Goal: Check status: Check status

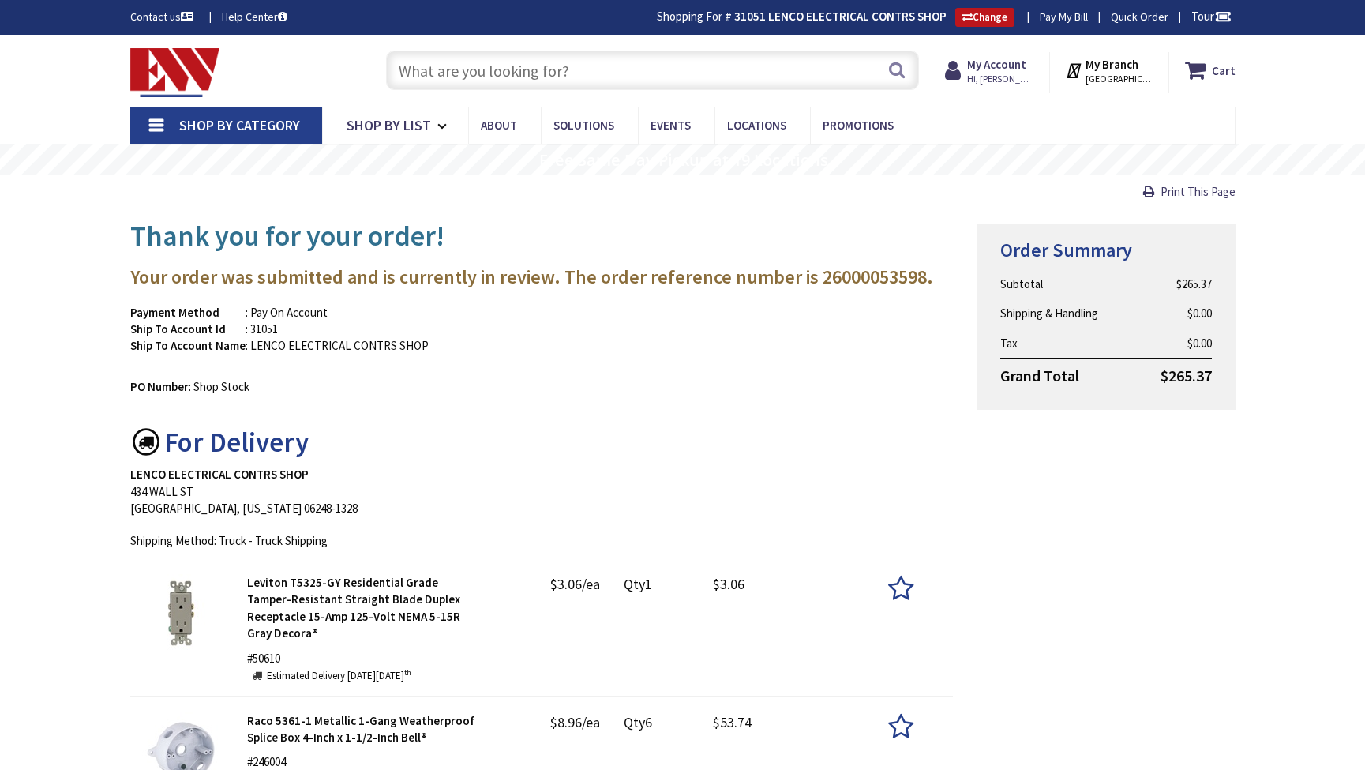
click at [473, 66] on input "text" at bounding box center [652, 70] width 533 height 39
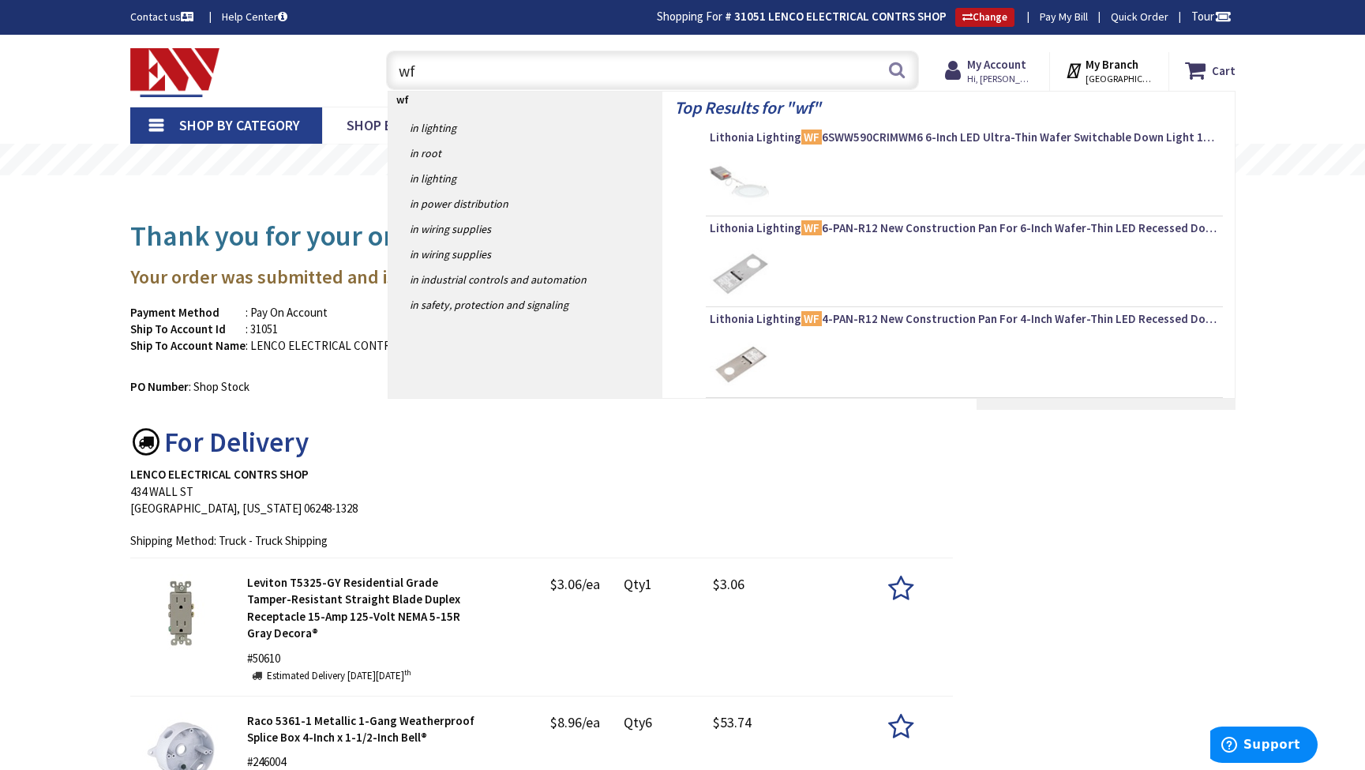
type input "wf6"
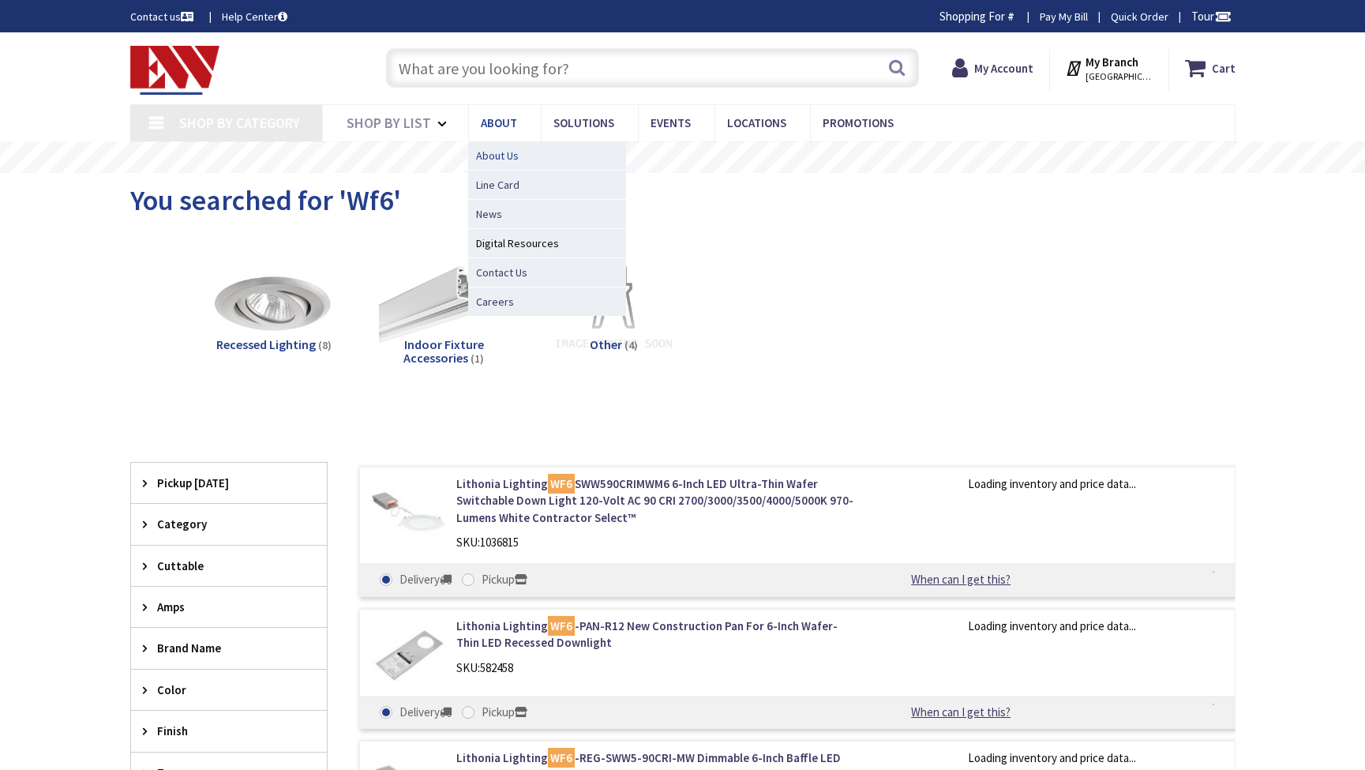
type input "[GEOGRAPHIC_DATA], [STREET_ADDRESS]"
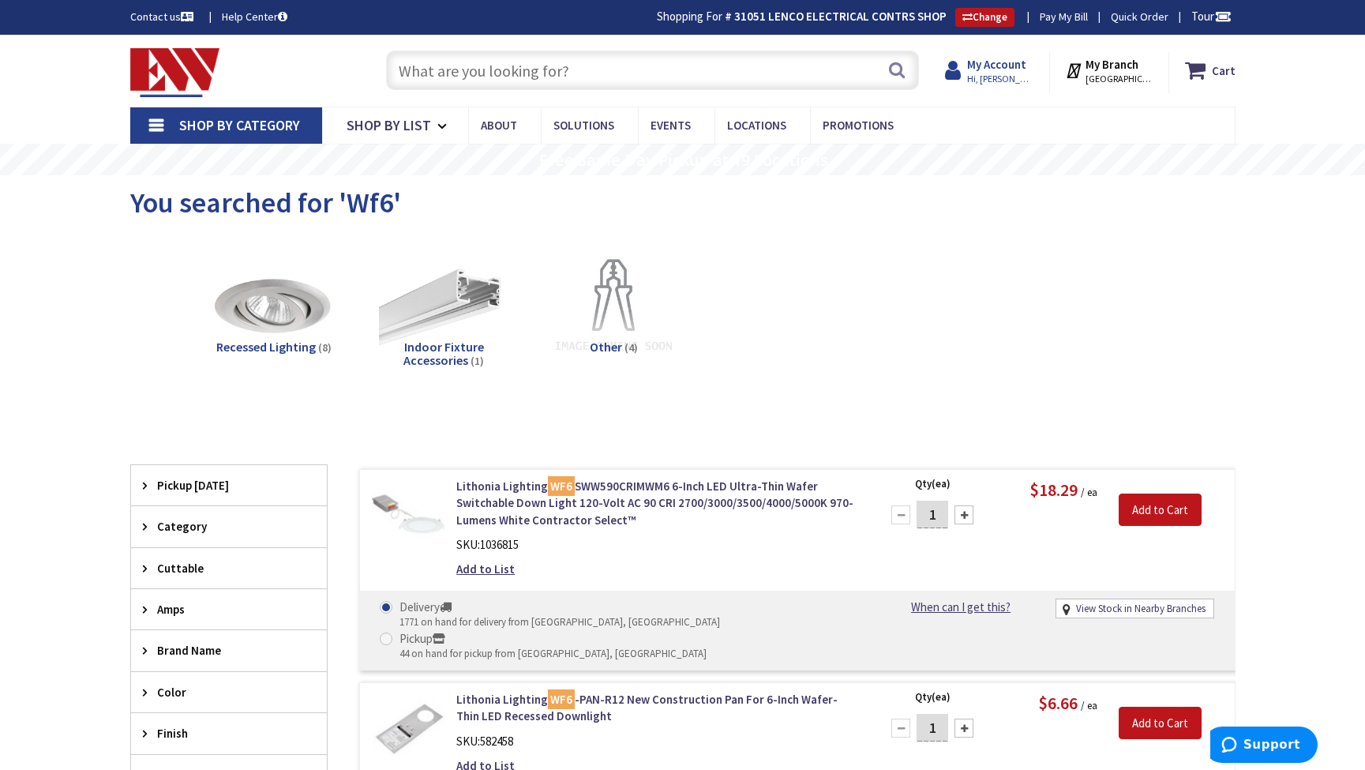
click at [979, 69] on strong "My Account" at bounding box center [996, 64] width 59 height 15
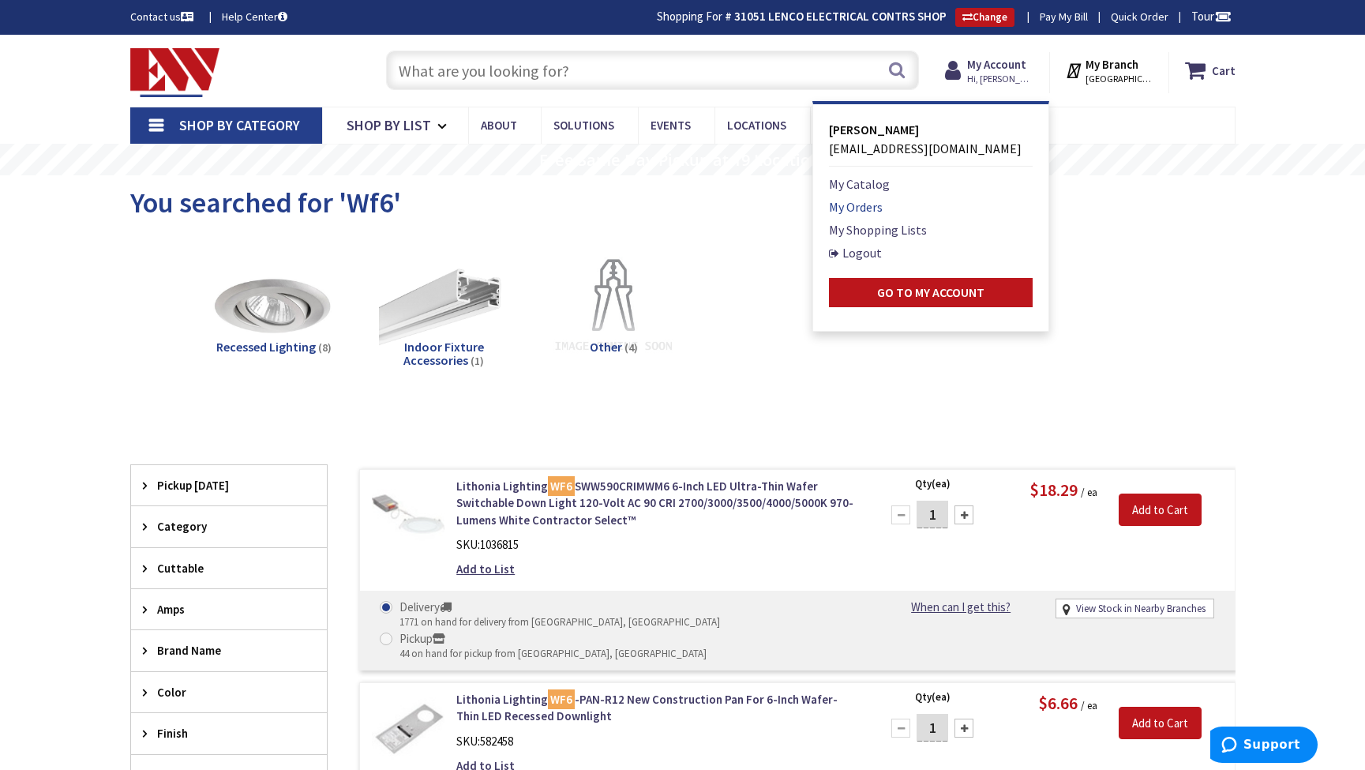
click at [853, 207] on link "My Orders" at bounding box center [856, 206] width 54 height 19
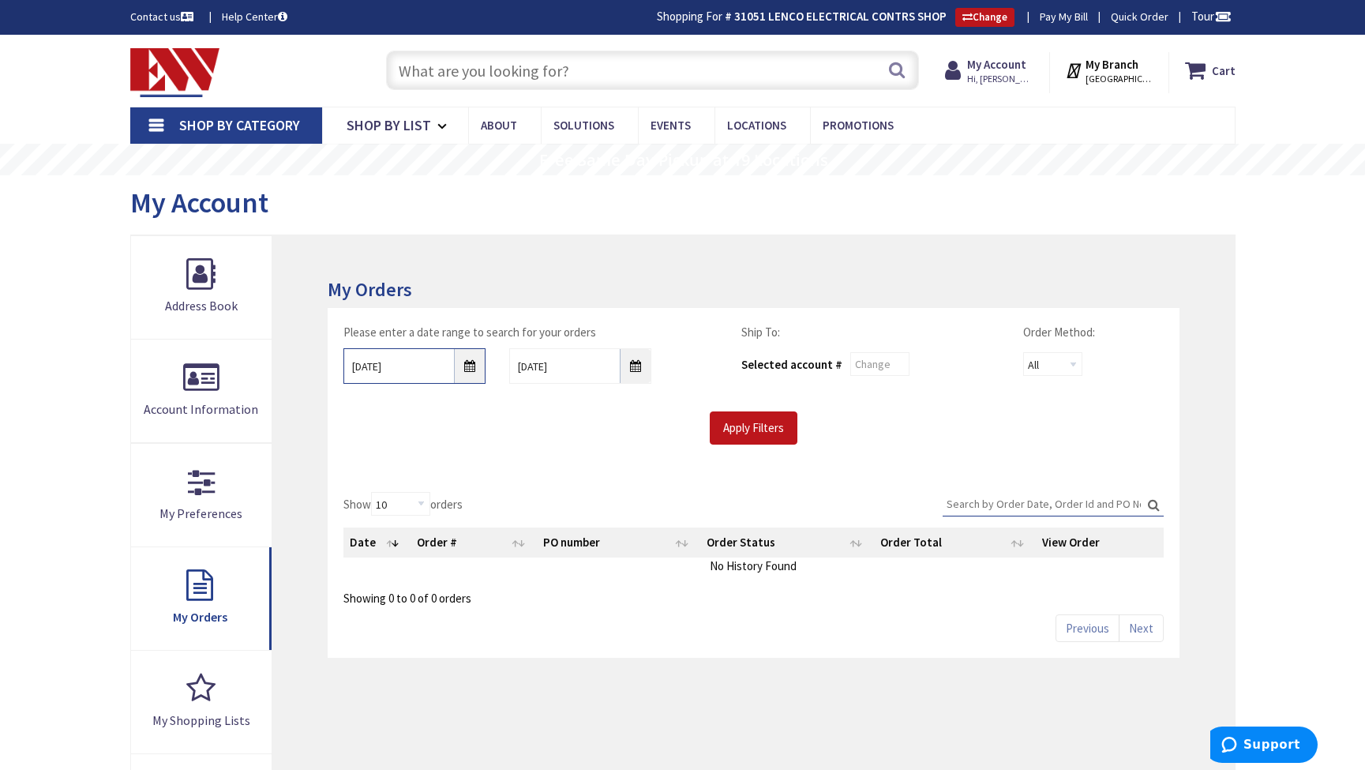
click at [469, 364] on input "10/2/2025" at bounding box center [414, 366] width 142 height 36
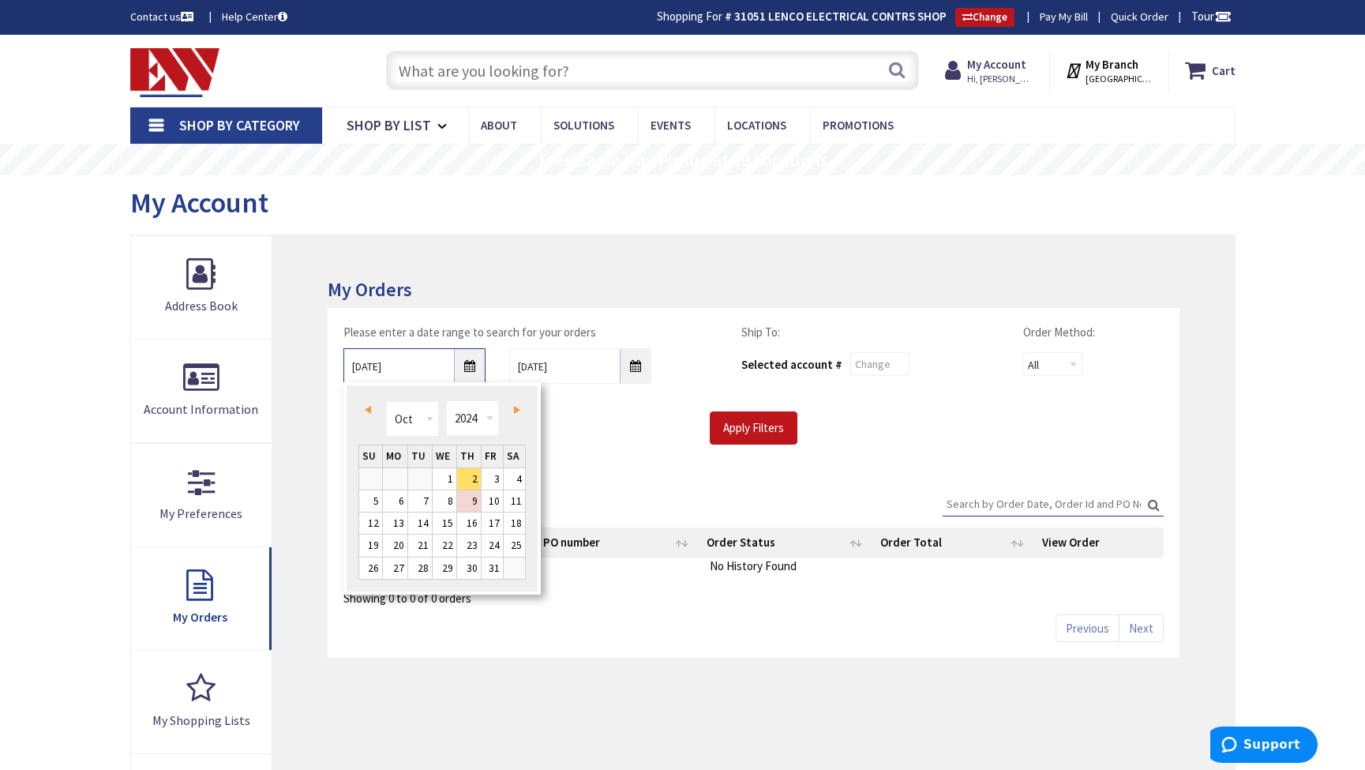
type input "10/01/2024"
click at [759, 426] on input "Apply Filters" at bounding box center [754, 427] width 88 height 33
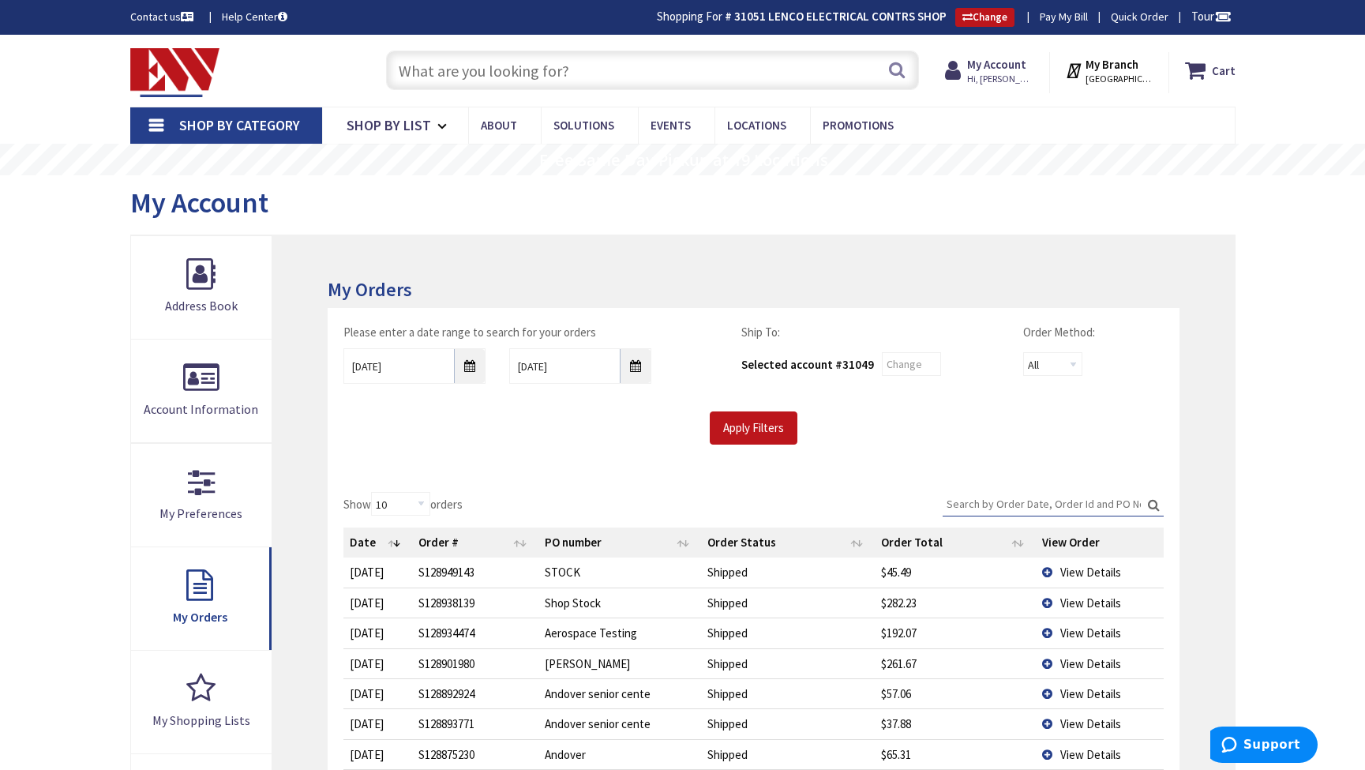
click at [955, 500] on input "Search:" at bounding box center [1053, 504] width 221 height 24
type input "e"
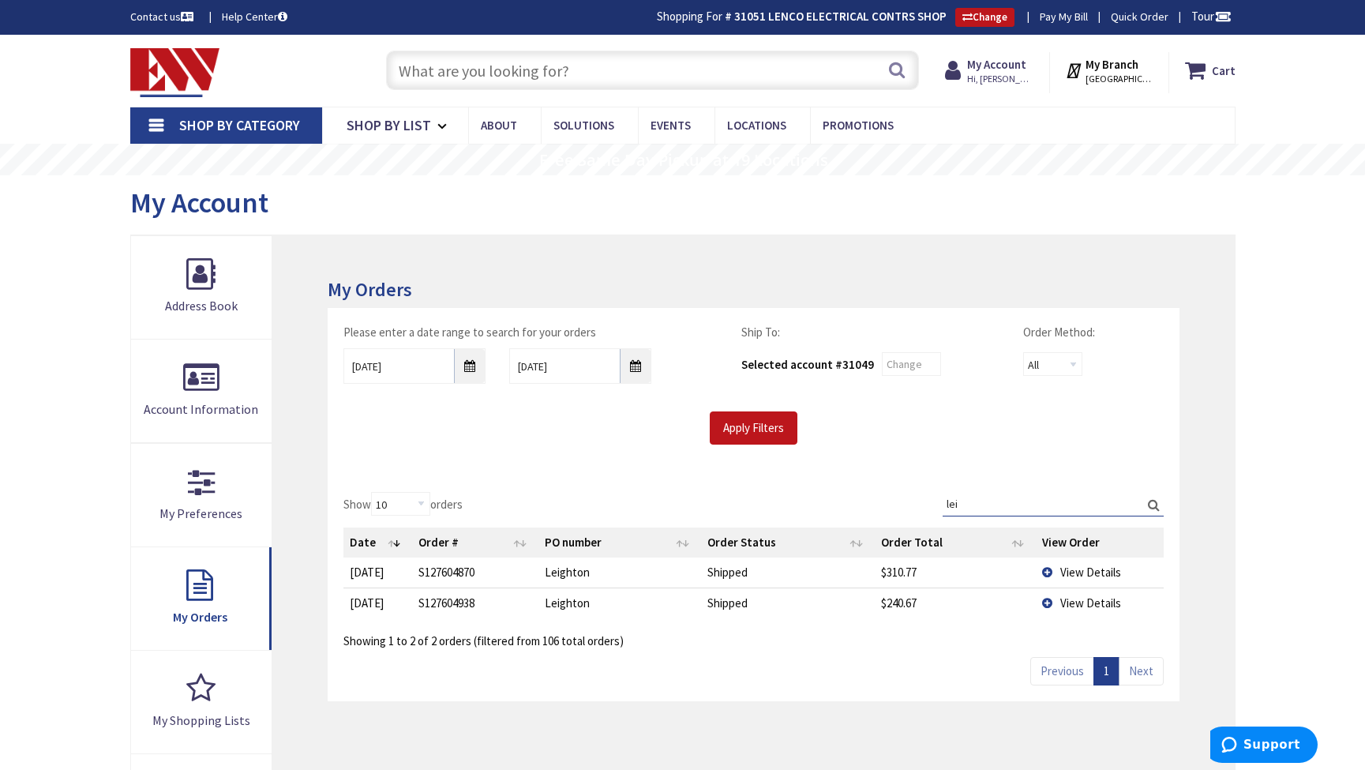
type input "lei"
click at [1071, 572] on span "View Details" at bounding box center [1090, 571] width 61 height 15
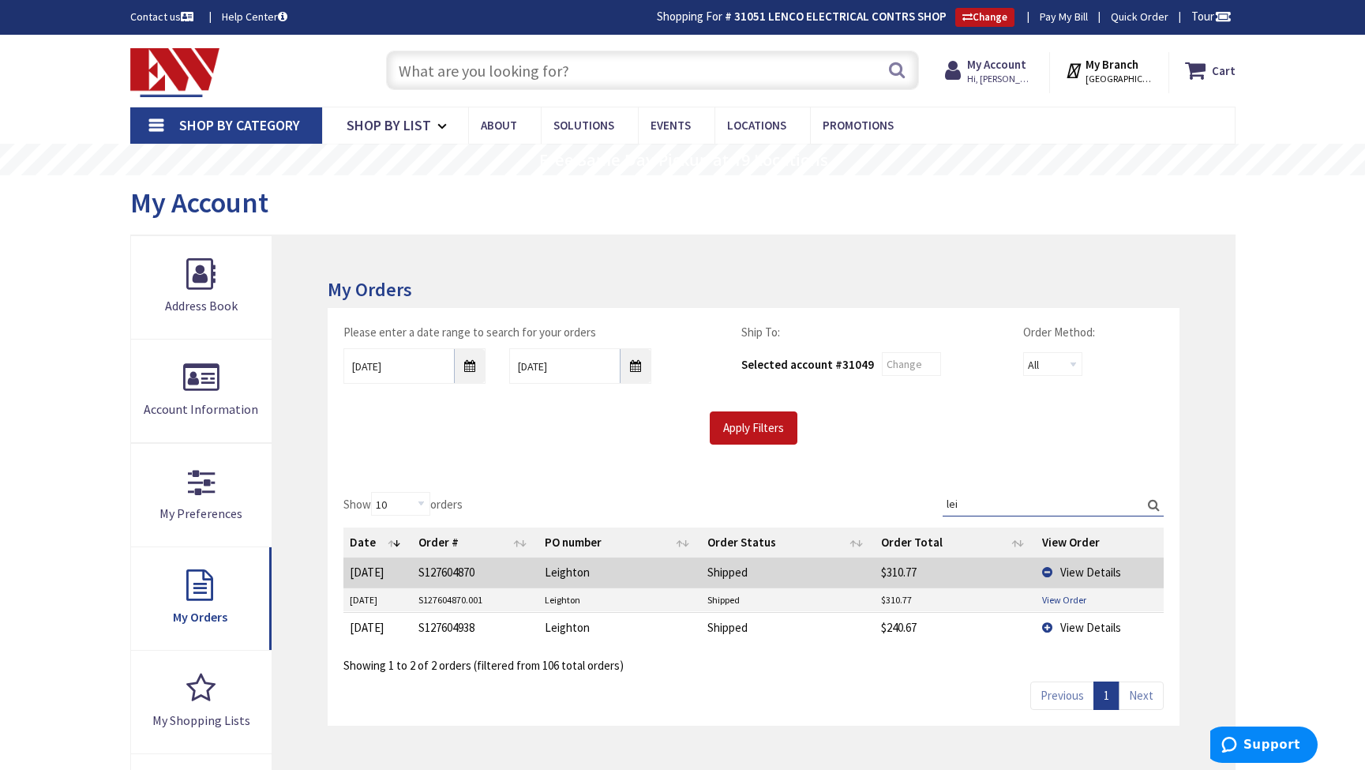
click at [1063, 597] on link "View Order" at bounding box center [1064, 599] width 44 height 13
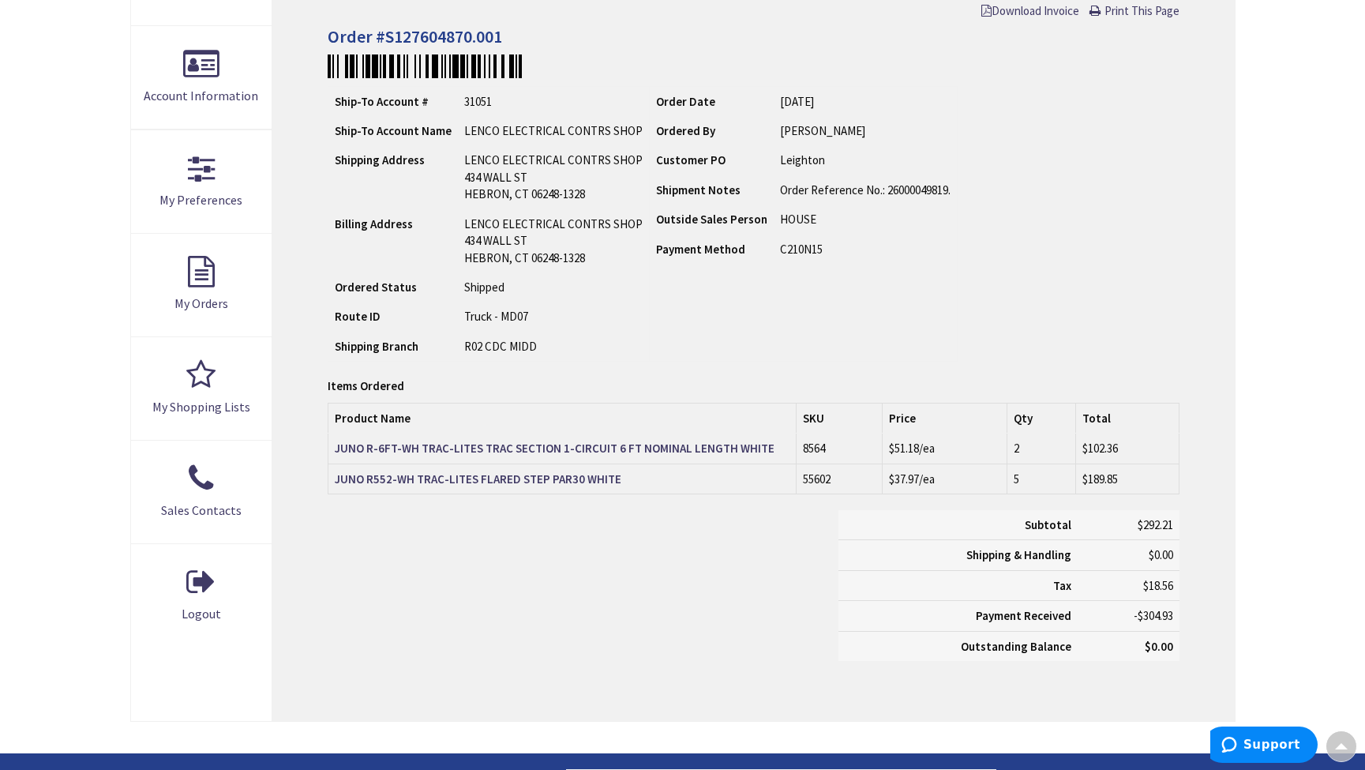
scroll to position [312, 0]
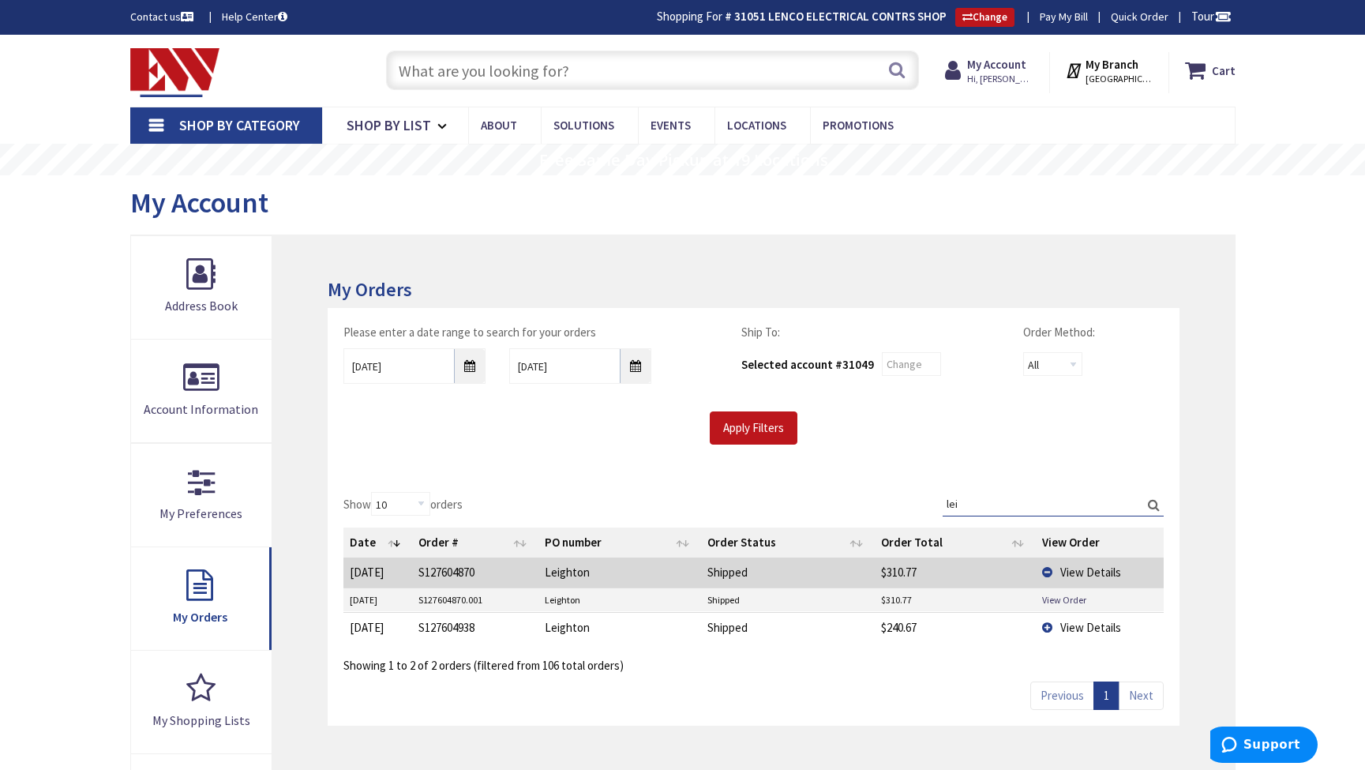
click at [419, 78] on input "text" at bounding box center [652, 70] width 533 height 39
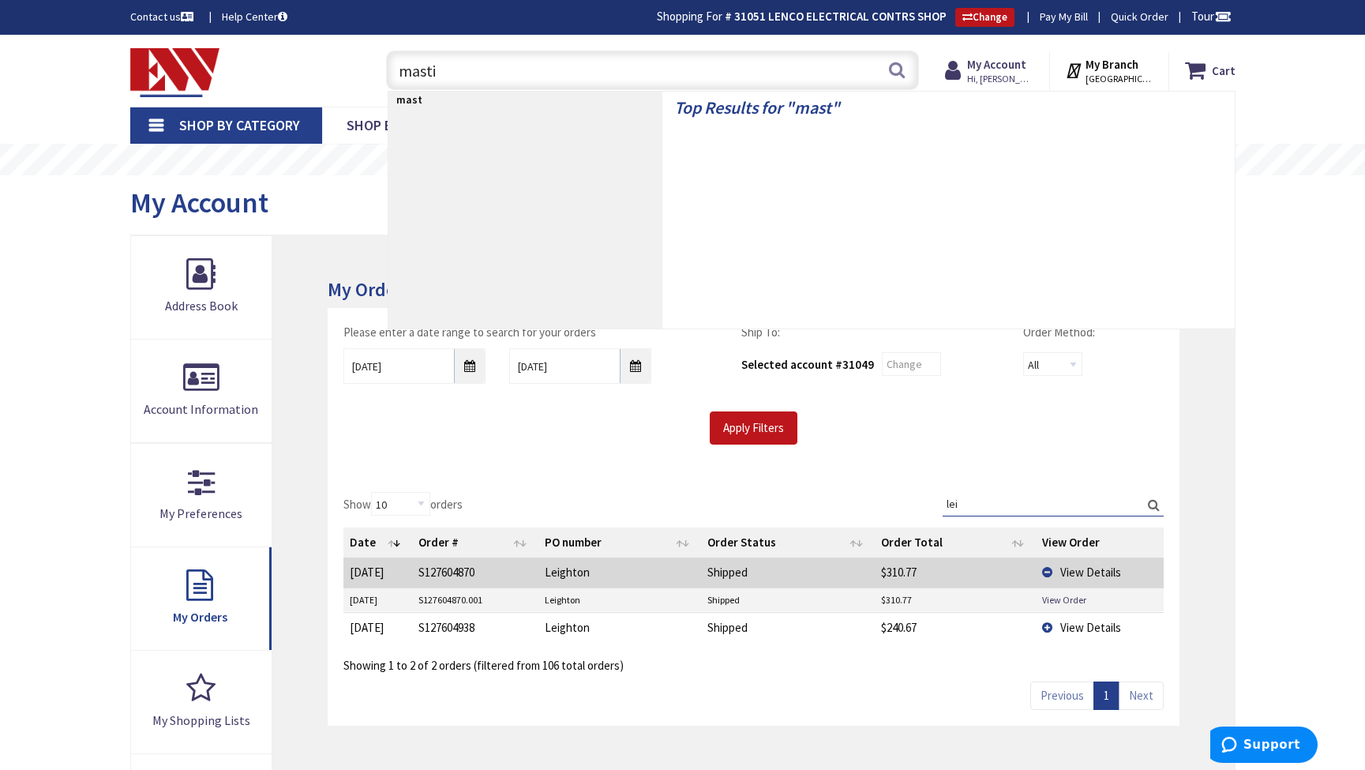
type input "mastic"
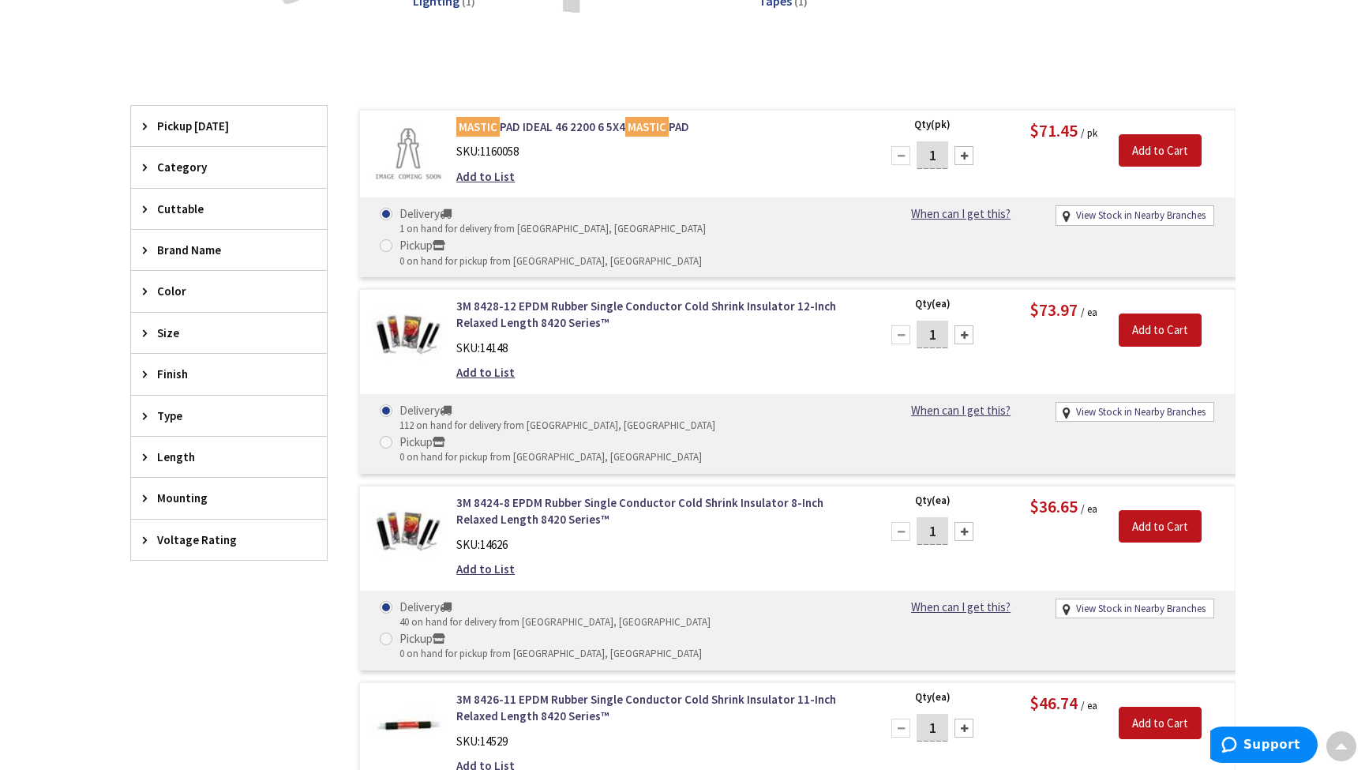
scroll to position [332, 0]
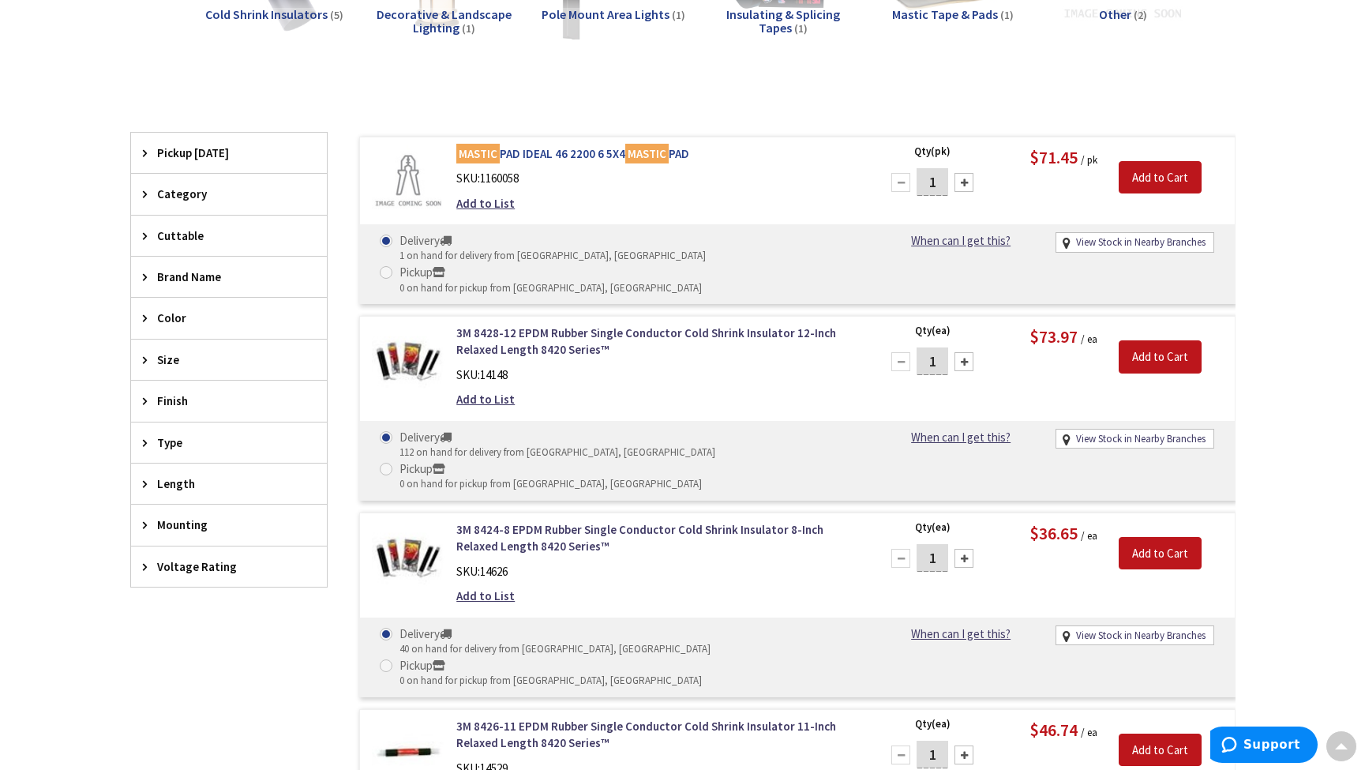
click at [579, 146] on link "MASTIC PAD IDEAL 46 2200 6 5X4 MASTIC PAD" at bounding box center [657, 153] width 402 height 17
